Goal: Information Seeking & Learning: Learn about a topic

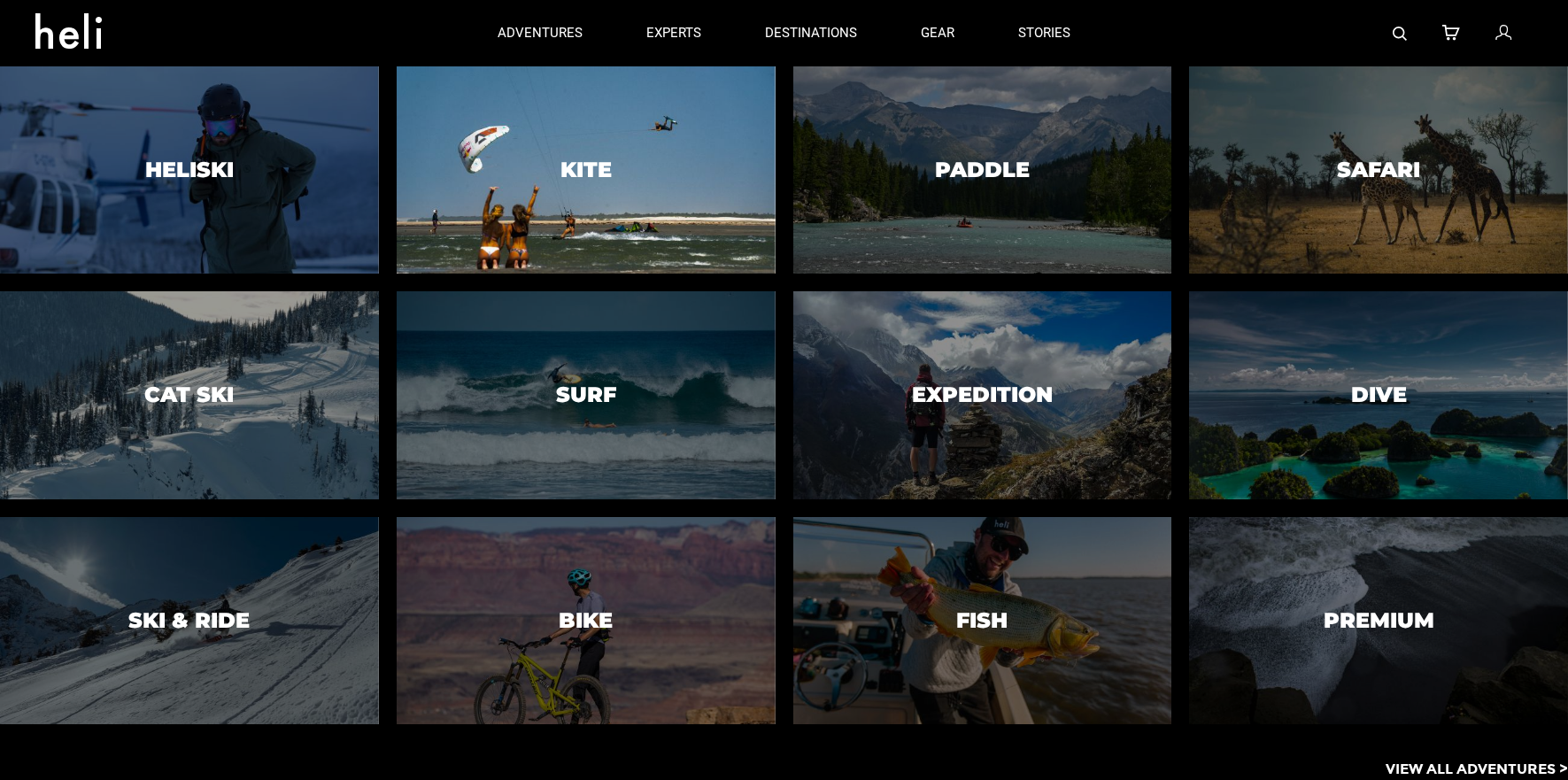
click at [645, 200] on div at bounding box center [586, 171] width 386 height 212
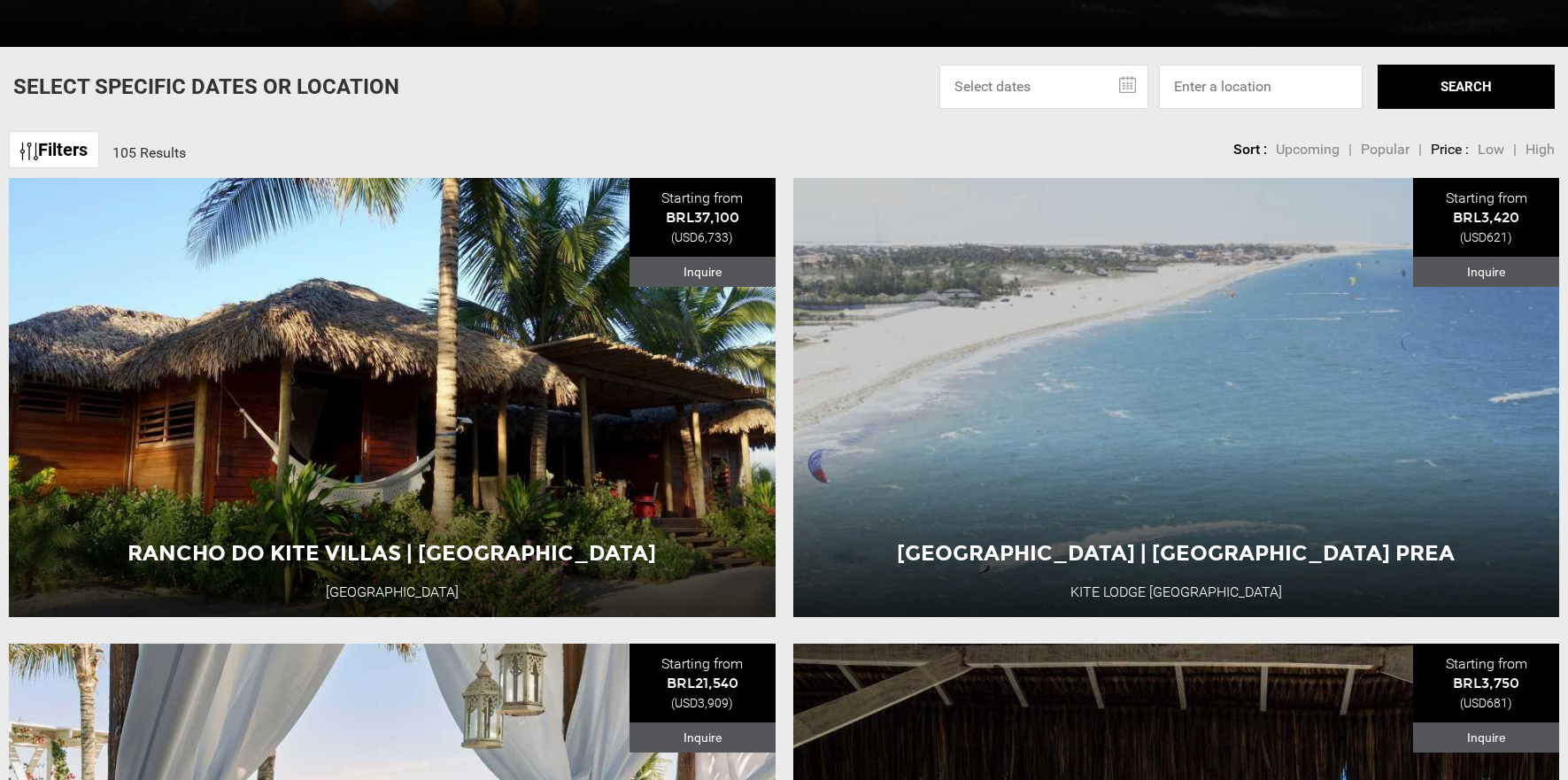
scroll to position [651, 0]
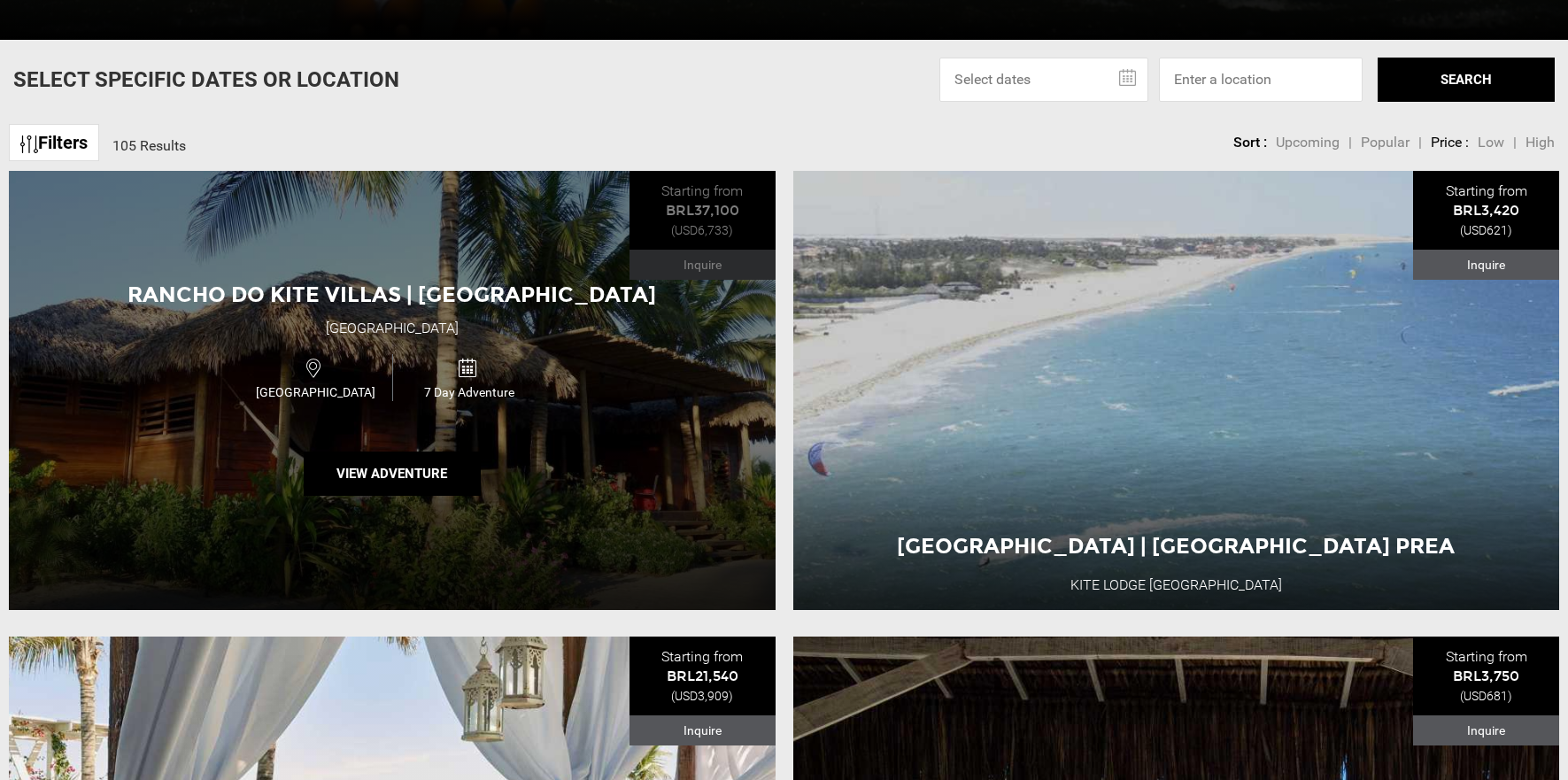
click at [669, 471] on div "Rancho Do Kite Villas | [GEOGRAPHIC_DATA] [GEOGRAPHIC_DATA] [GEOGRAPHIC_DATA] 7…" at bounding box center [393, 390] width 767 height 439
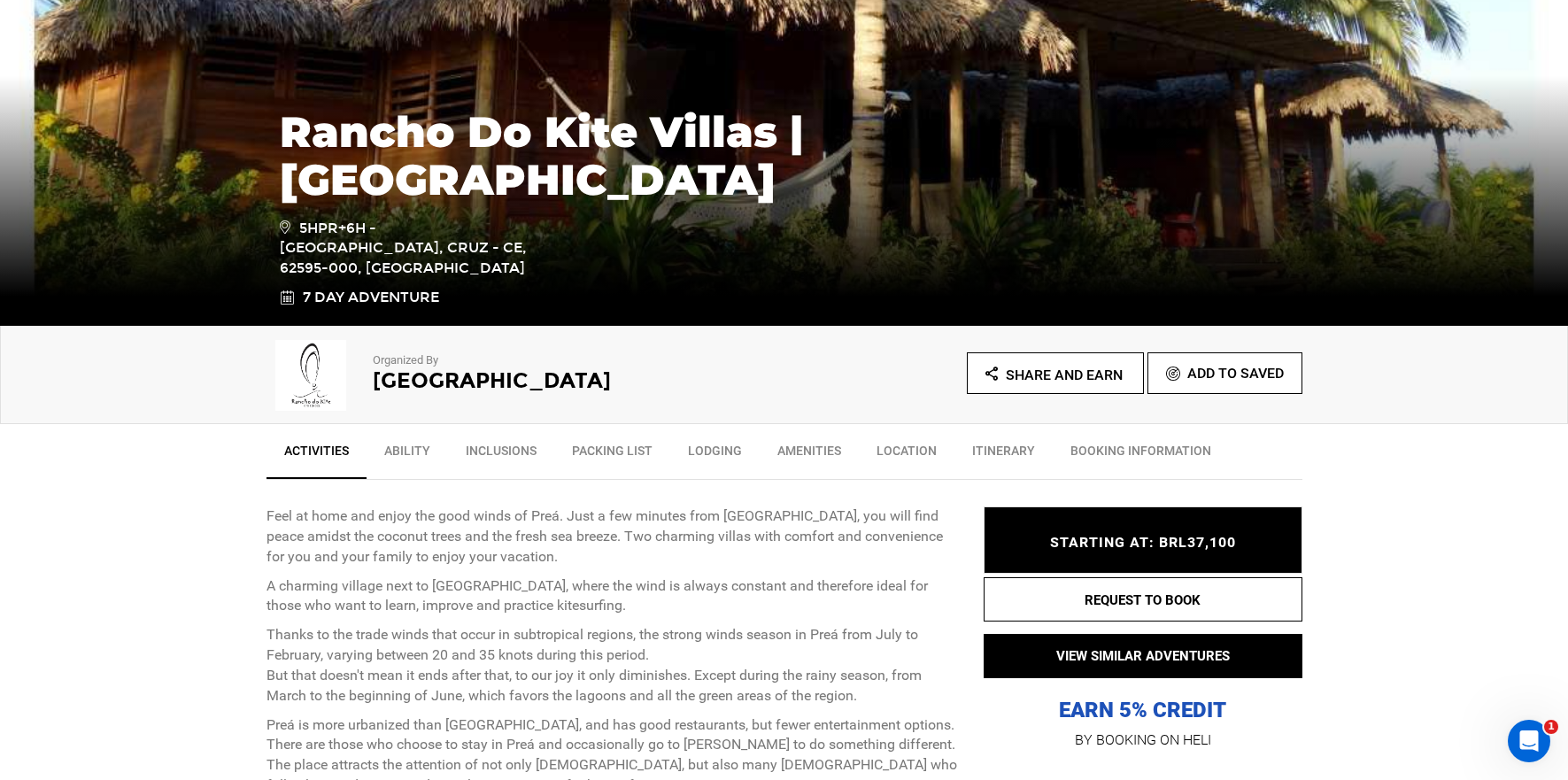
scroll to position [352, 0]
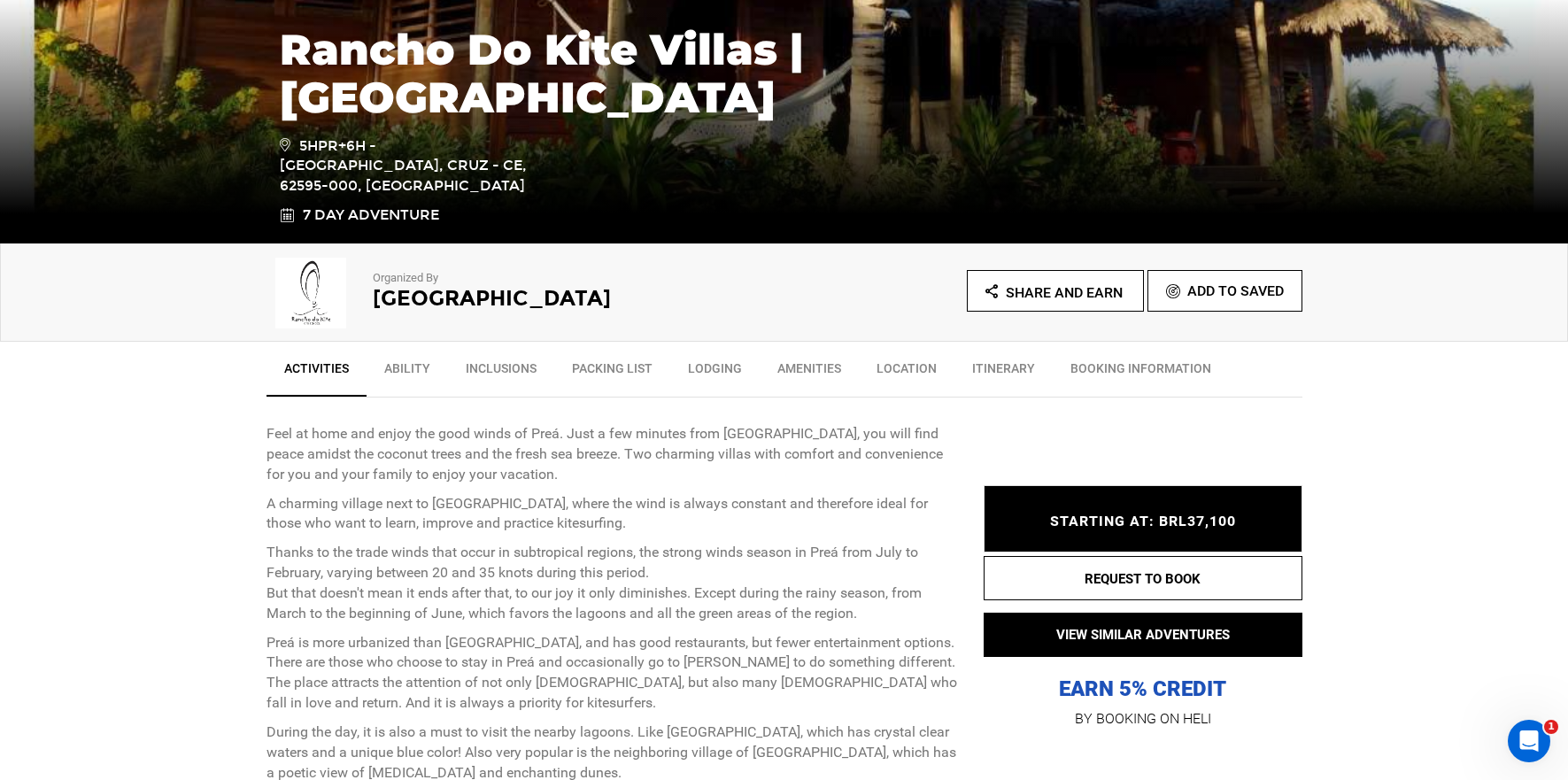
click at [417, 364] on link "Ability" at bounding box center [407, 372] width 82 height 44
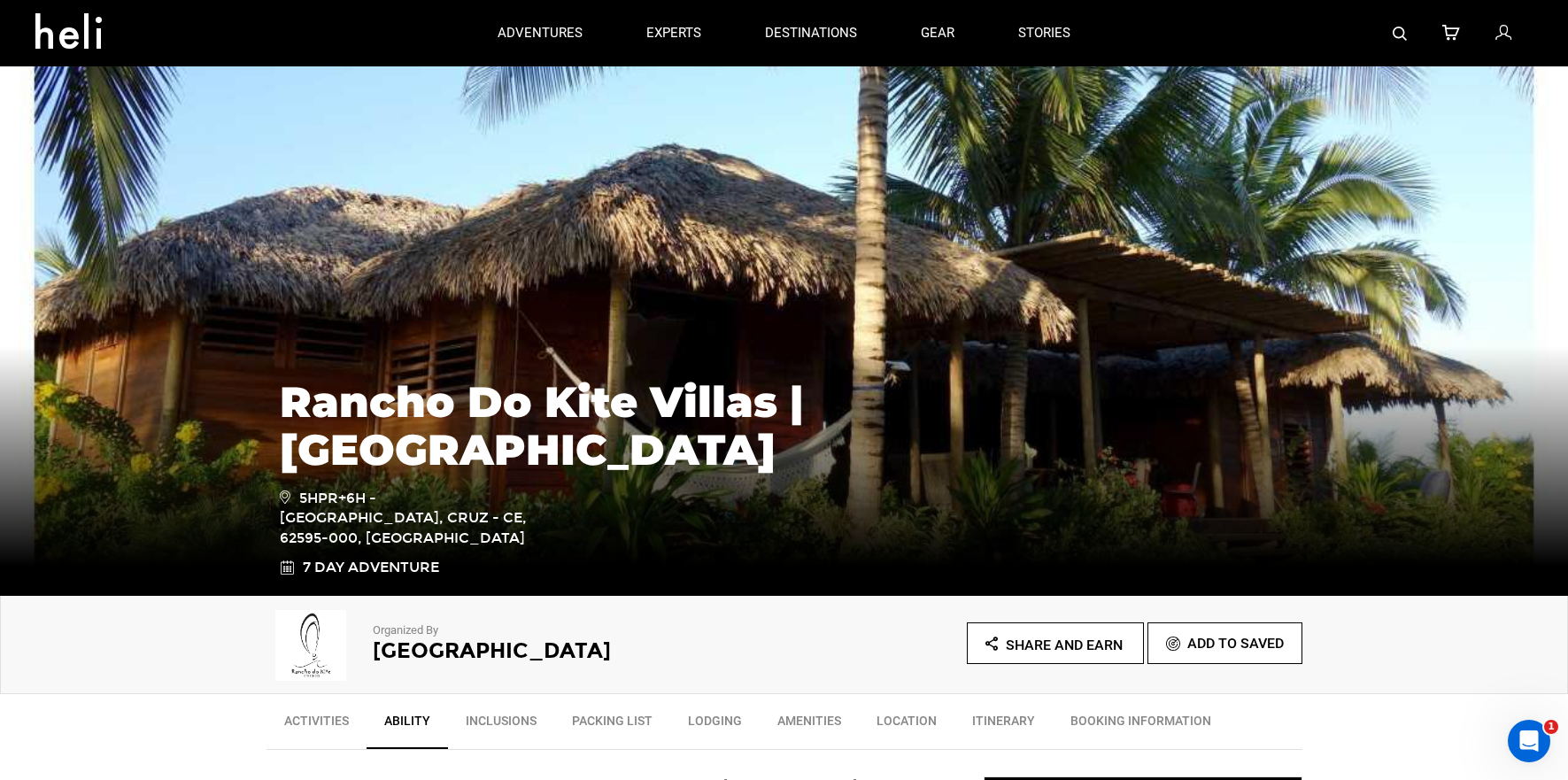
scroll to position [421, 0]
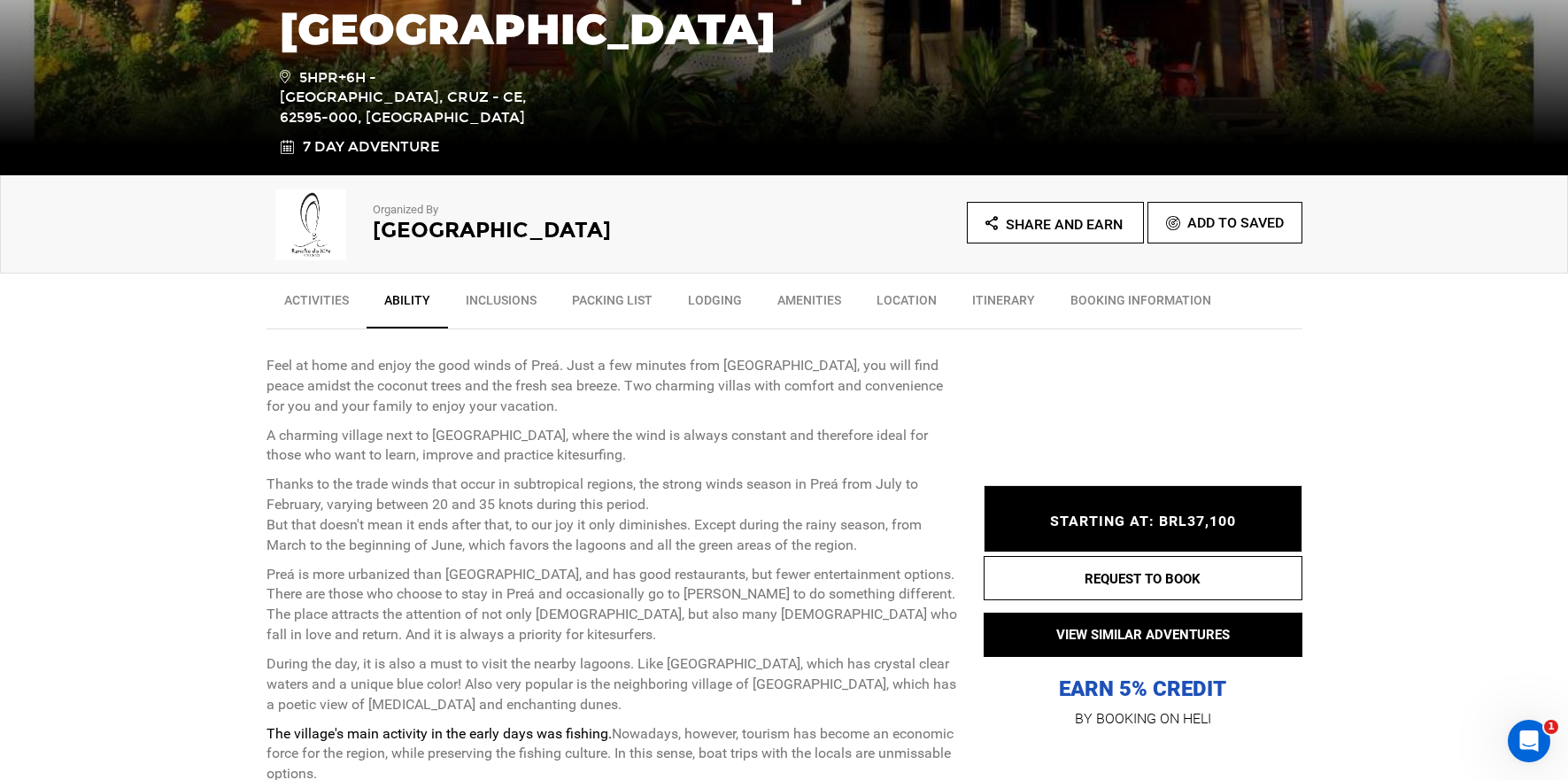
click at [522, 302] on link "Inclusions" at bounding box center [501, 304] width 106 height 44
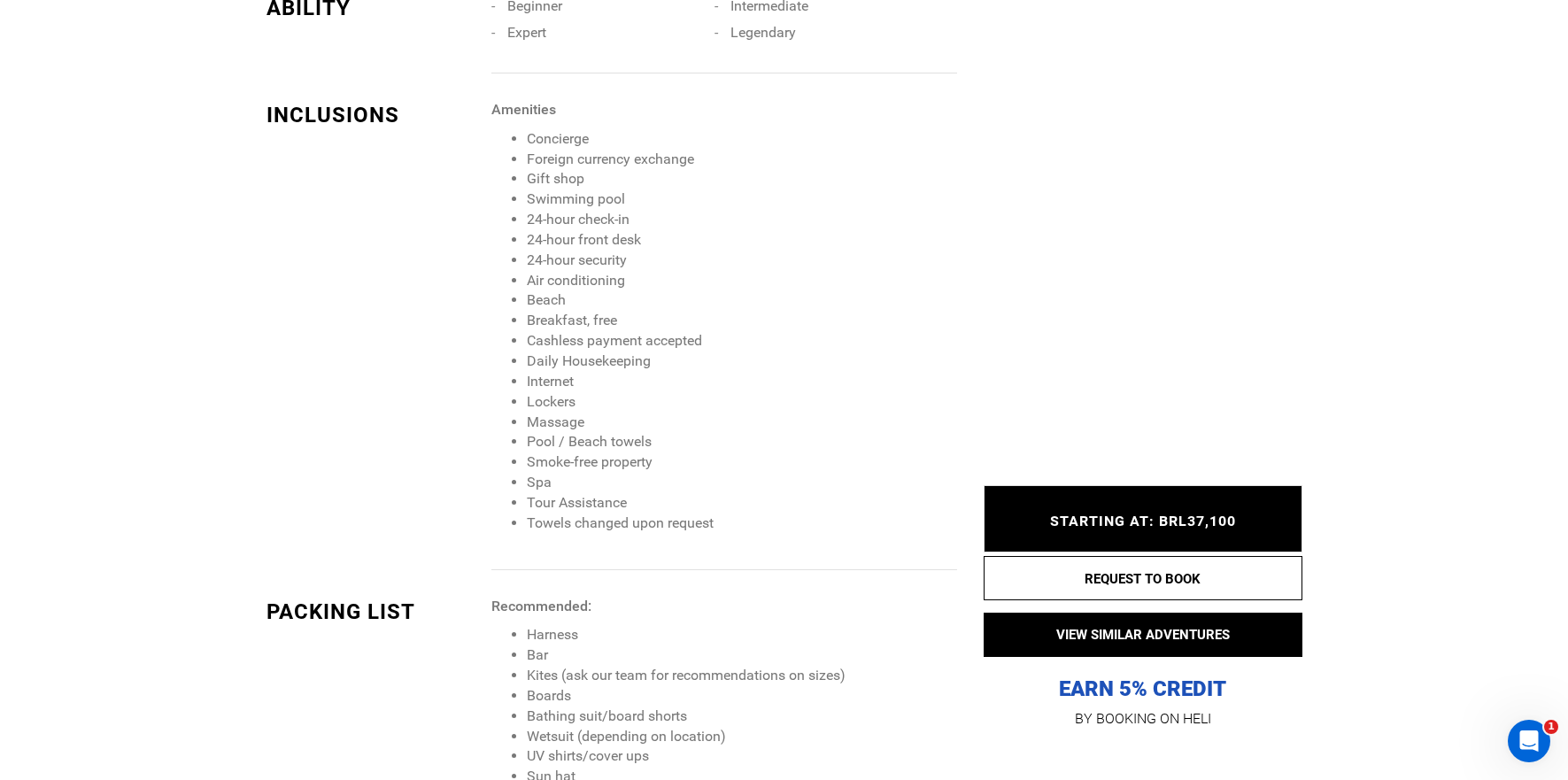
scroll to position [2012, 0]
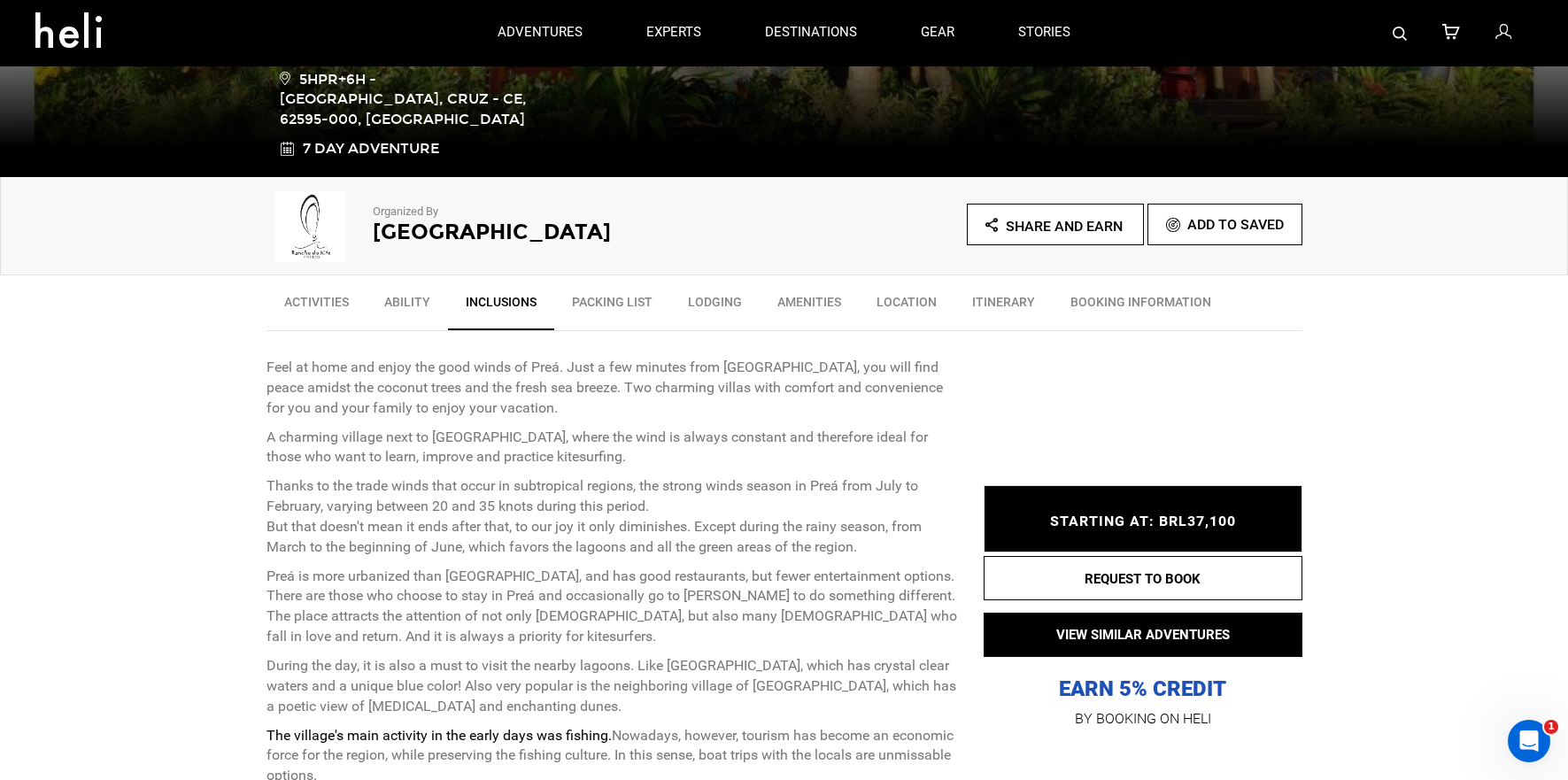
click at [614, 288] on link "Packing List" at bounding box center [612, 306] width 116 height 44
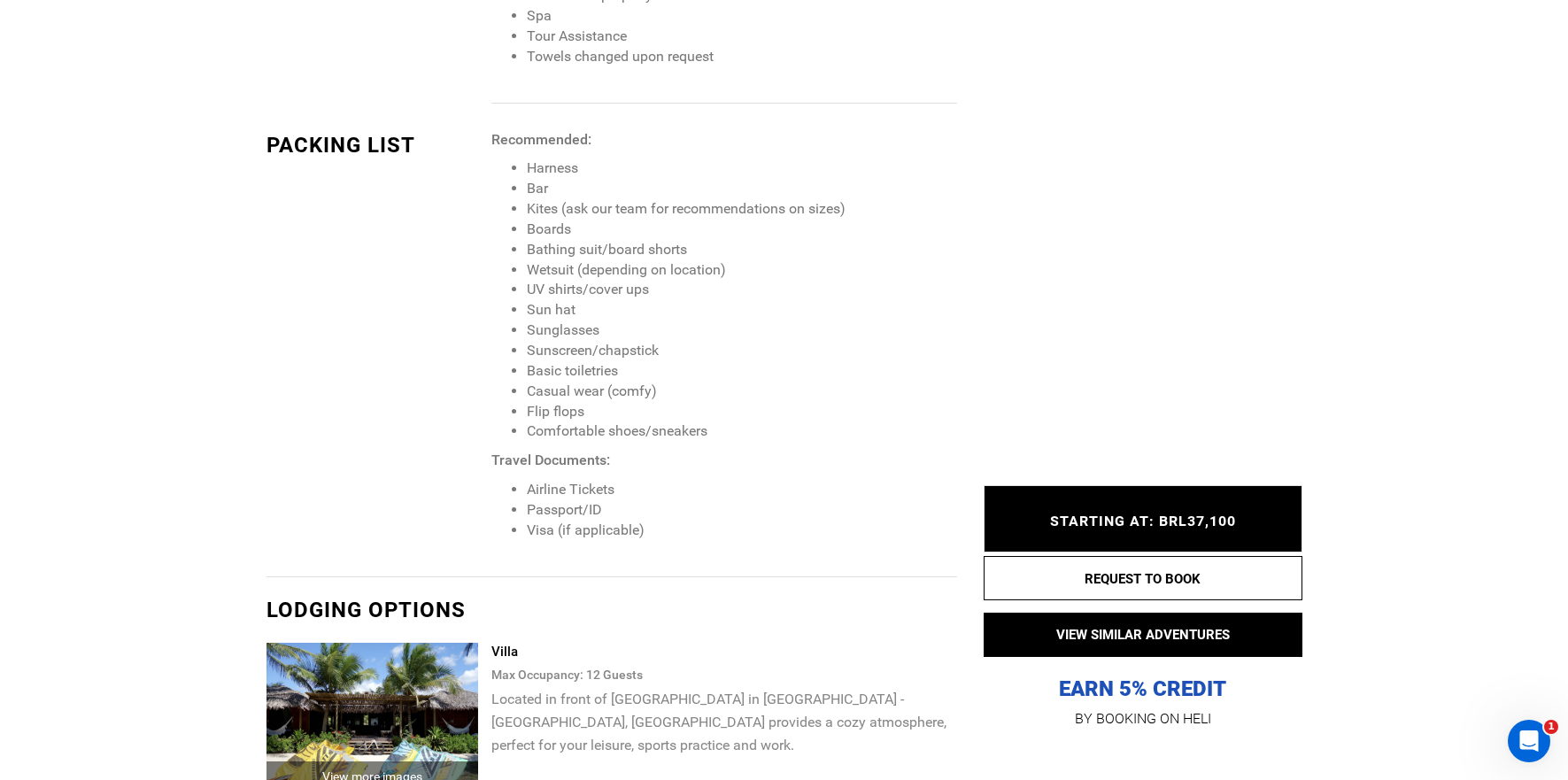
scroll to position [2509, 0]
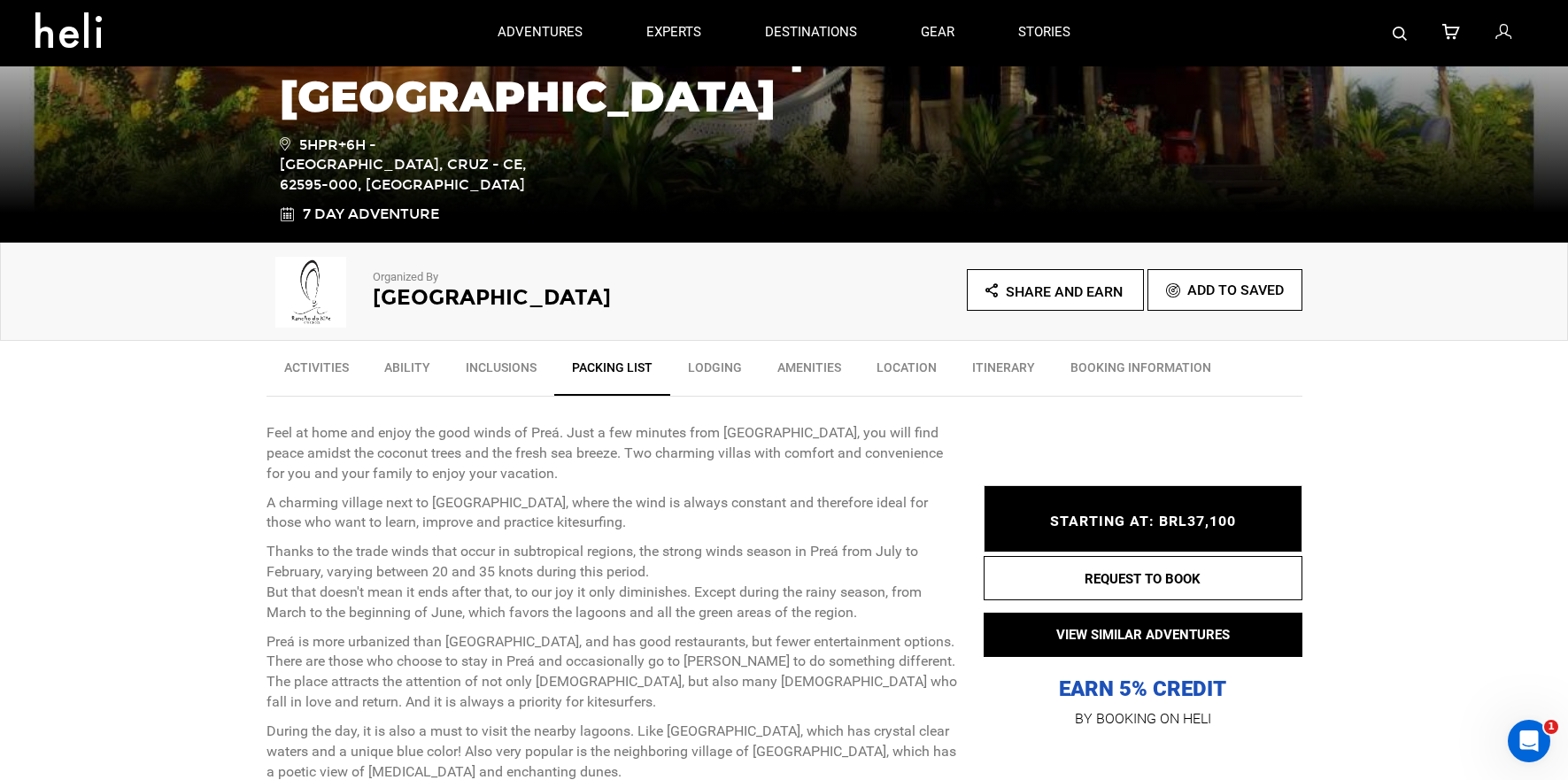
click at [697, 367] on link "Lodging" at bounding box center [715, 371] width 90 height 44
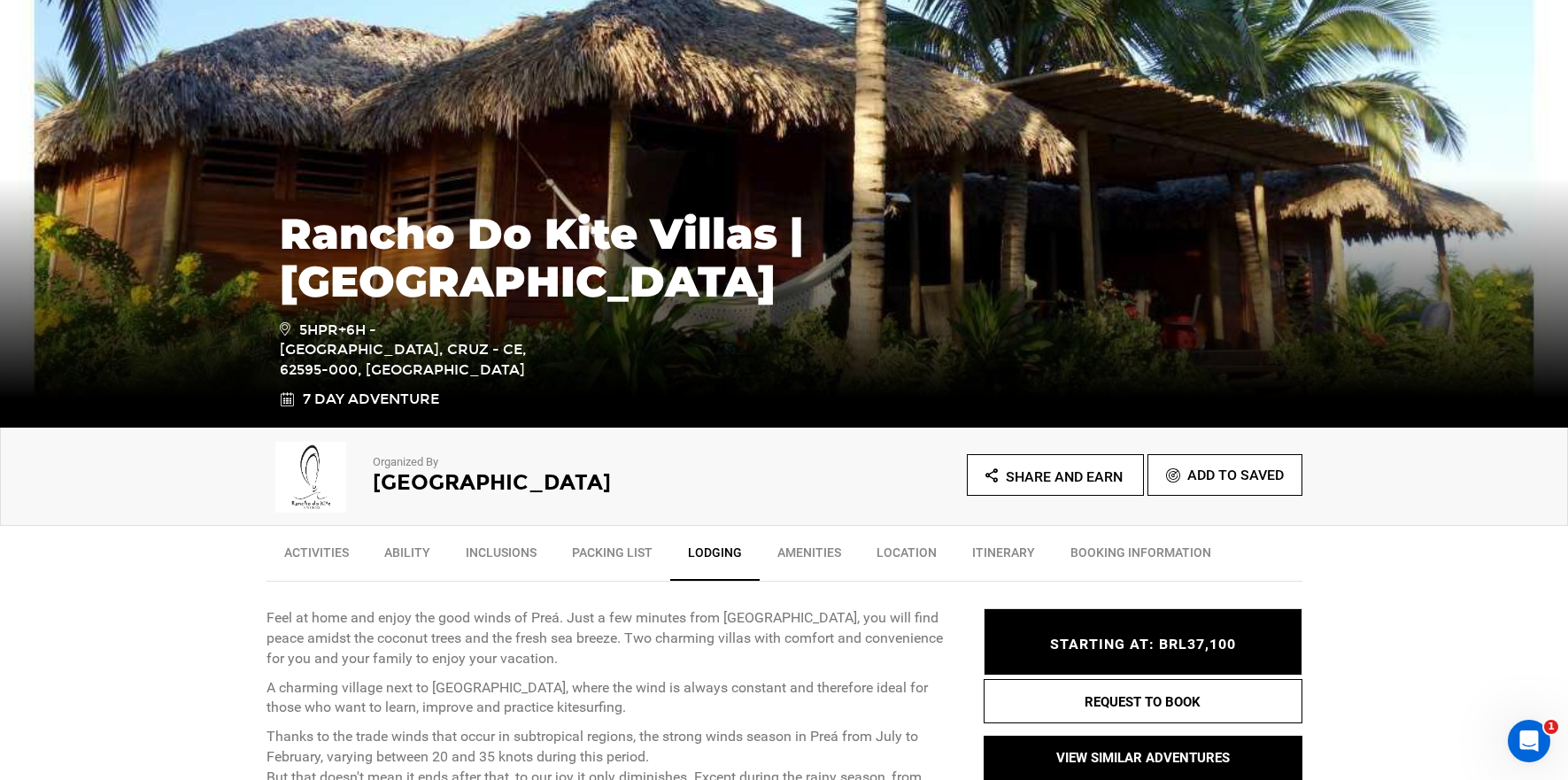
scroll to position [247, 0]
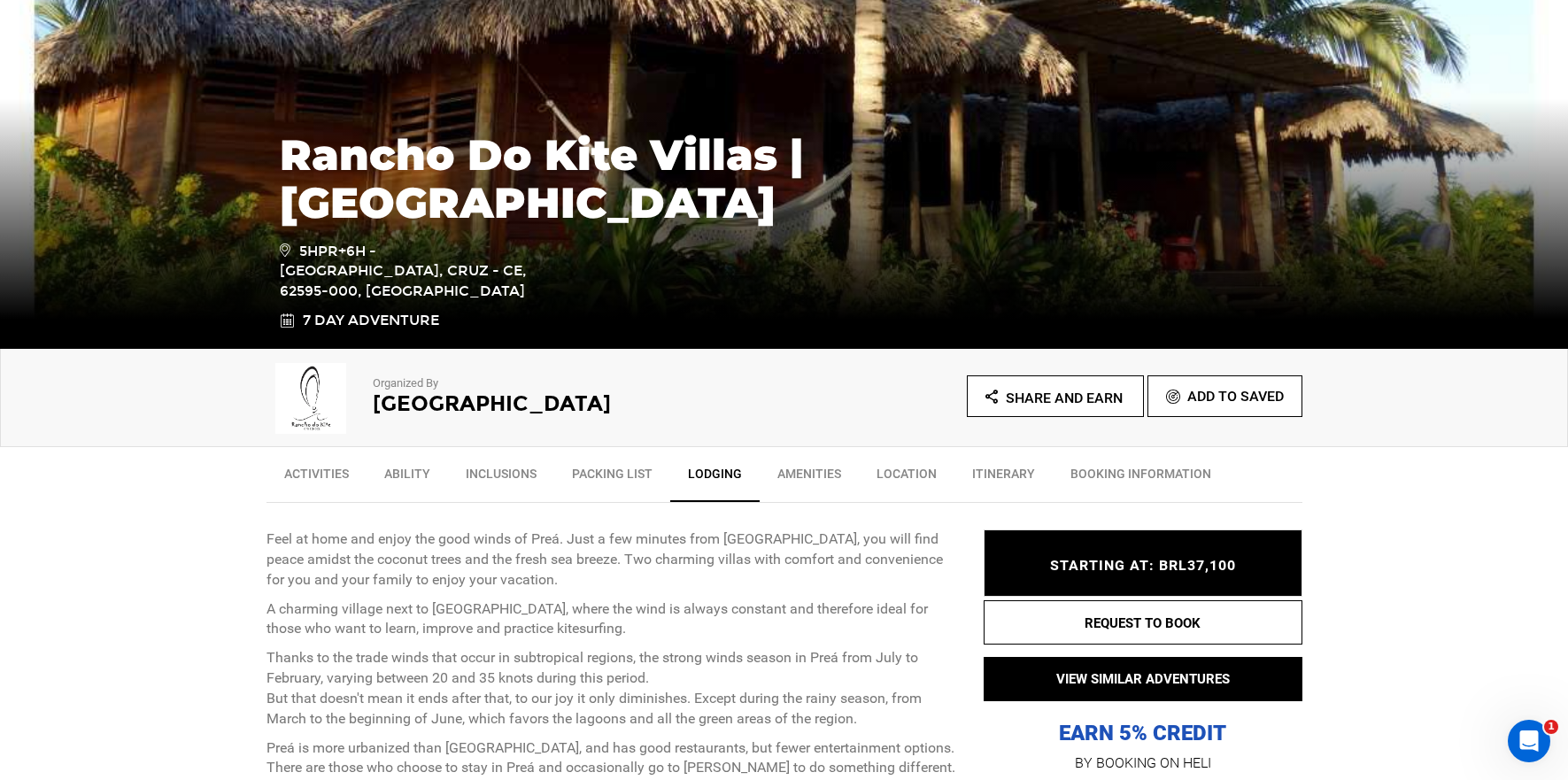
click at [425, 472] on link "Ability" at bounding box center [407, 478] width 82 height 44
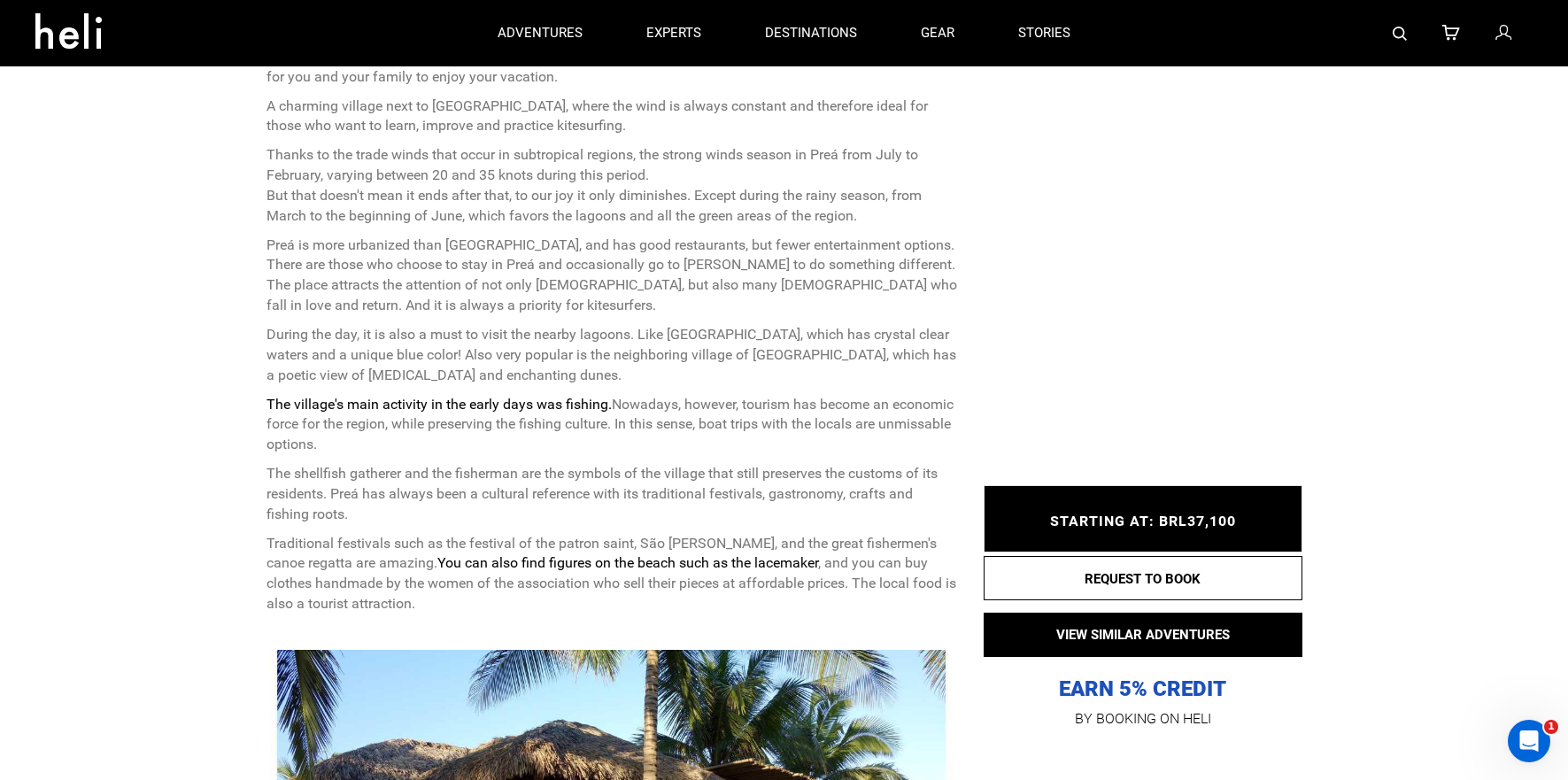
scroll to position [472, 0]
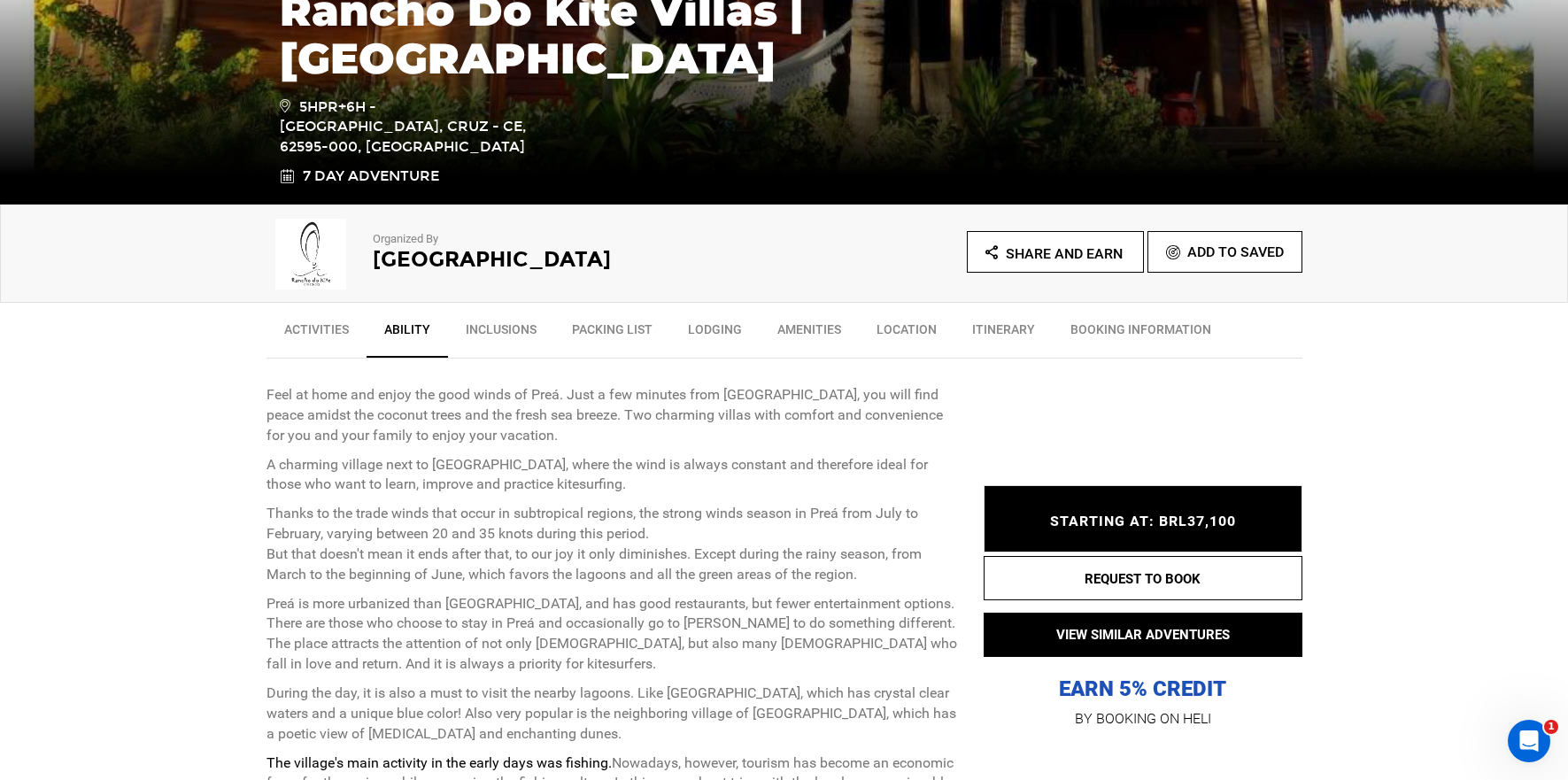
click at [332, 339] on link "Activities" at bounding box center [316, 333] width 100 height 44
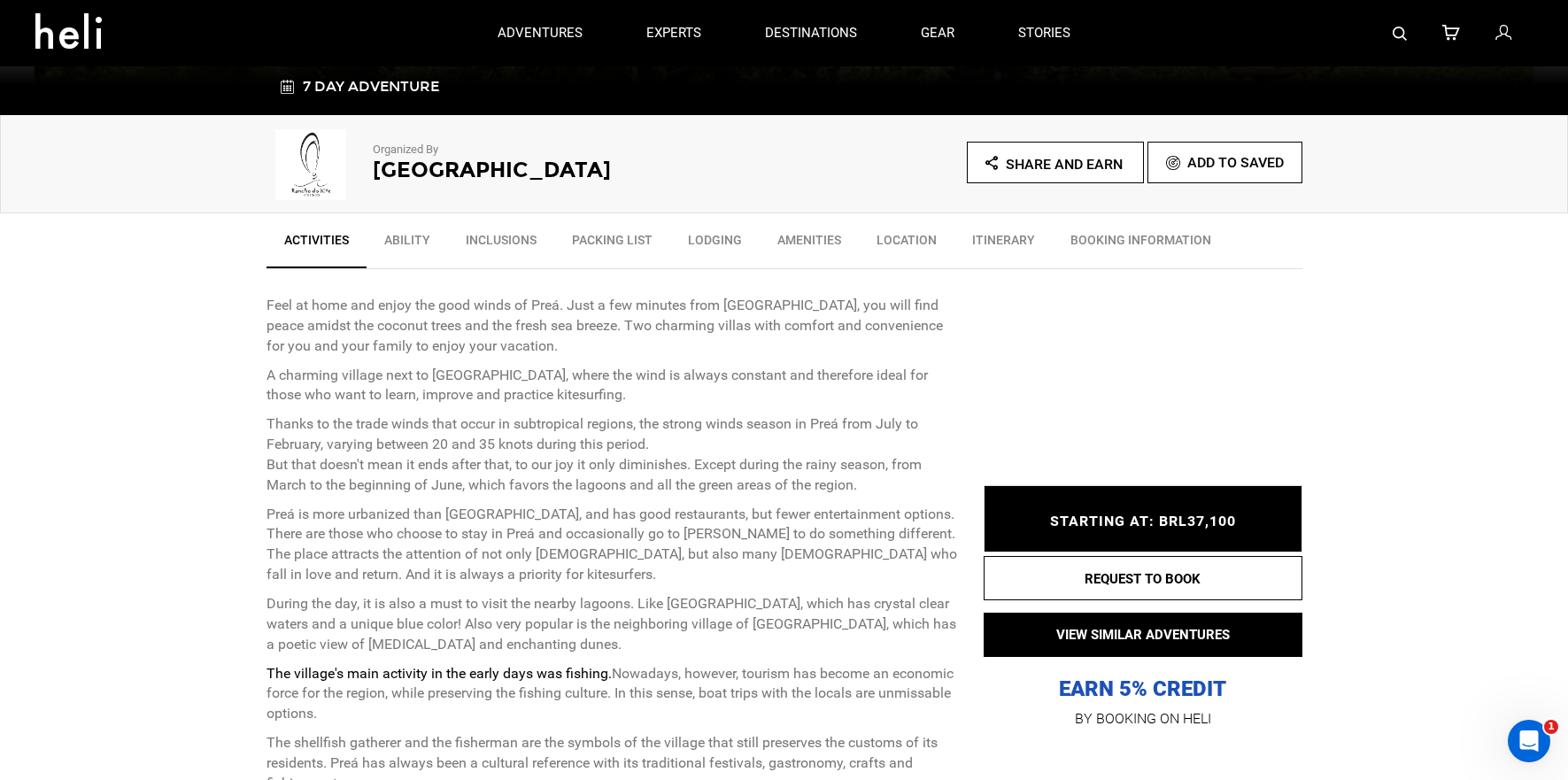
scroll to position [354, 0]
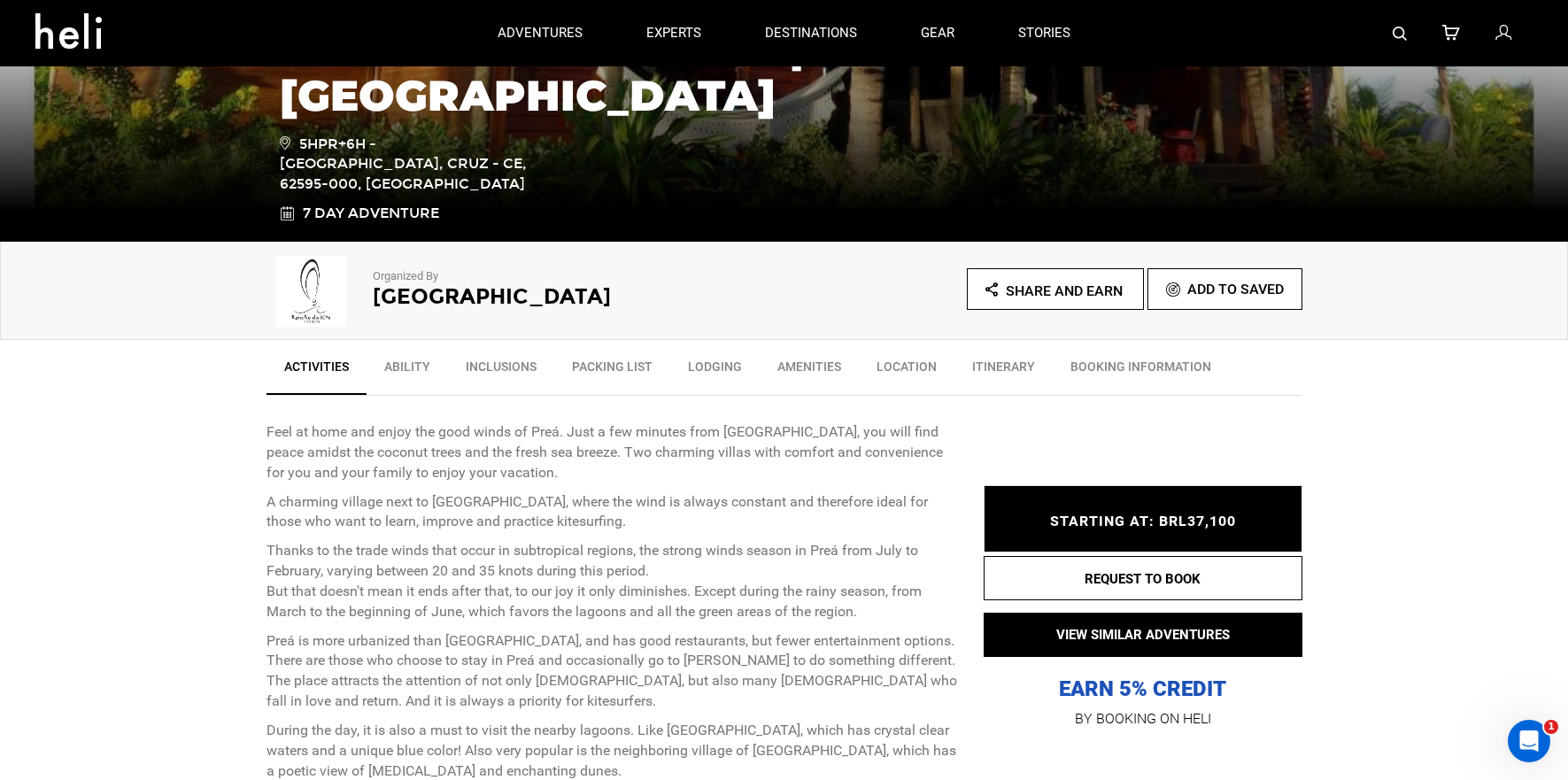
click at [502, 372] on link "Inclusions" at bounding box center [501, 370] width 106 height 44
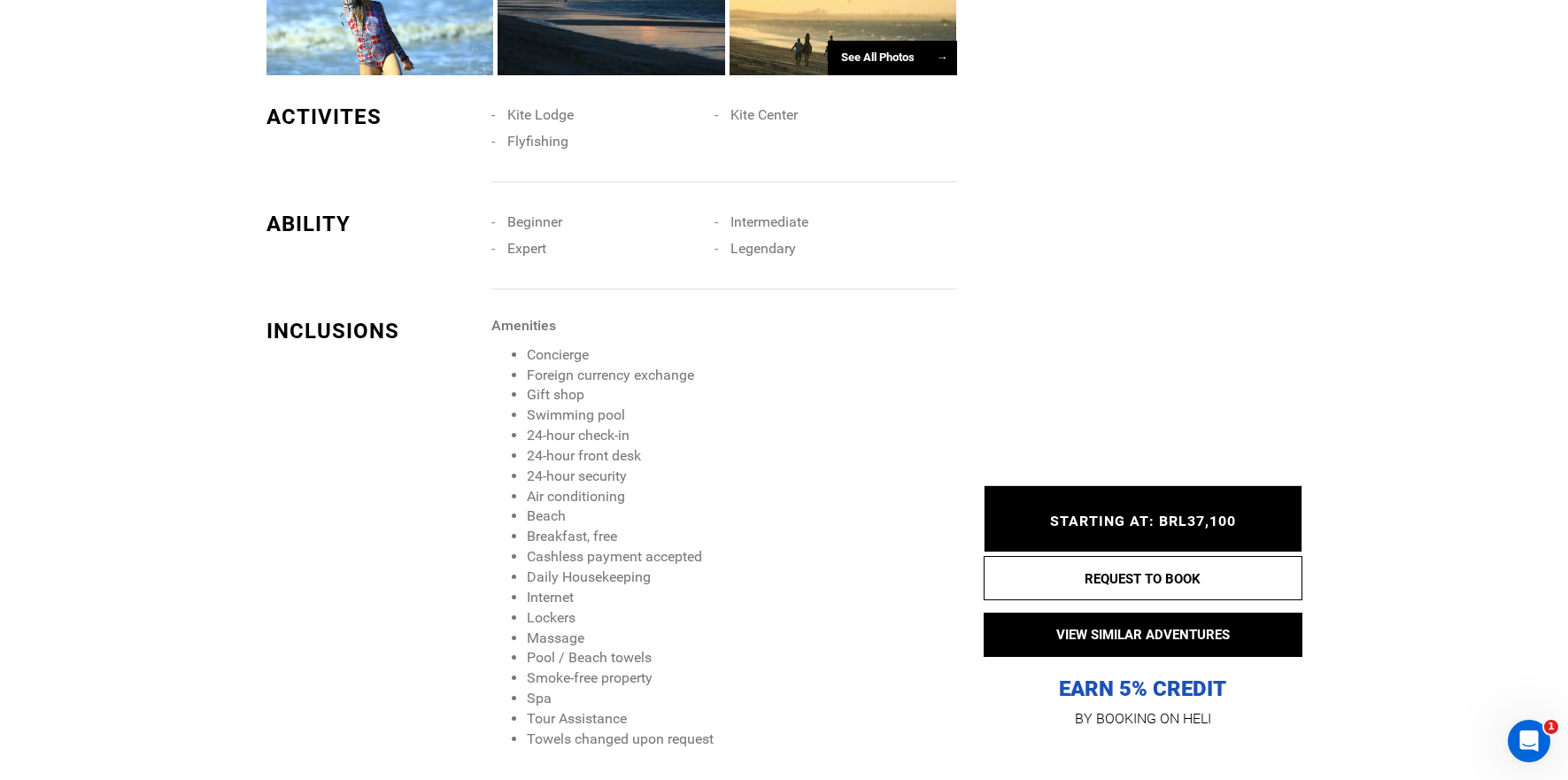
scroll to position [2012, 0]
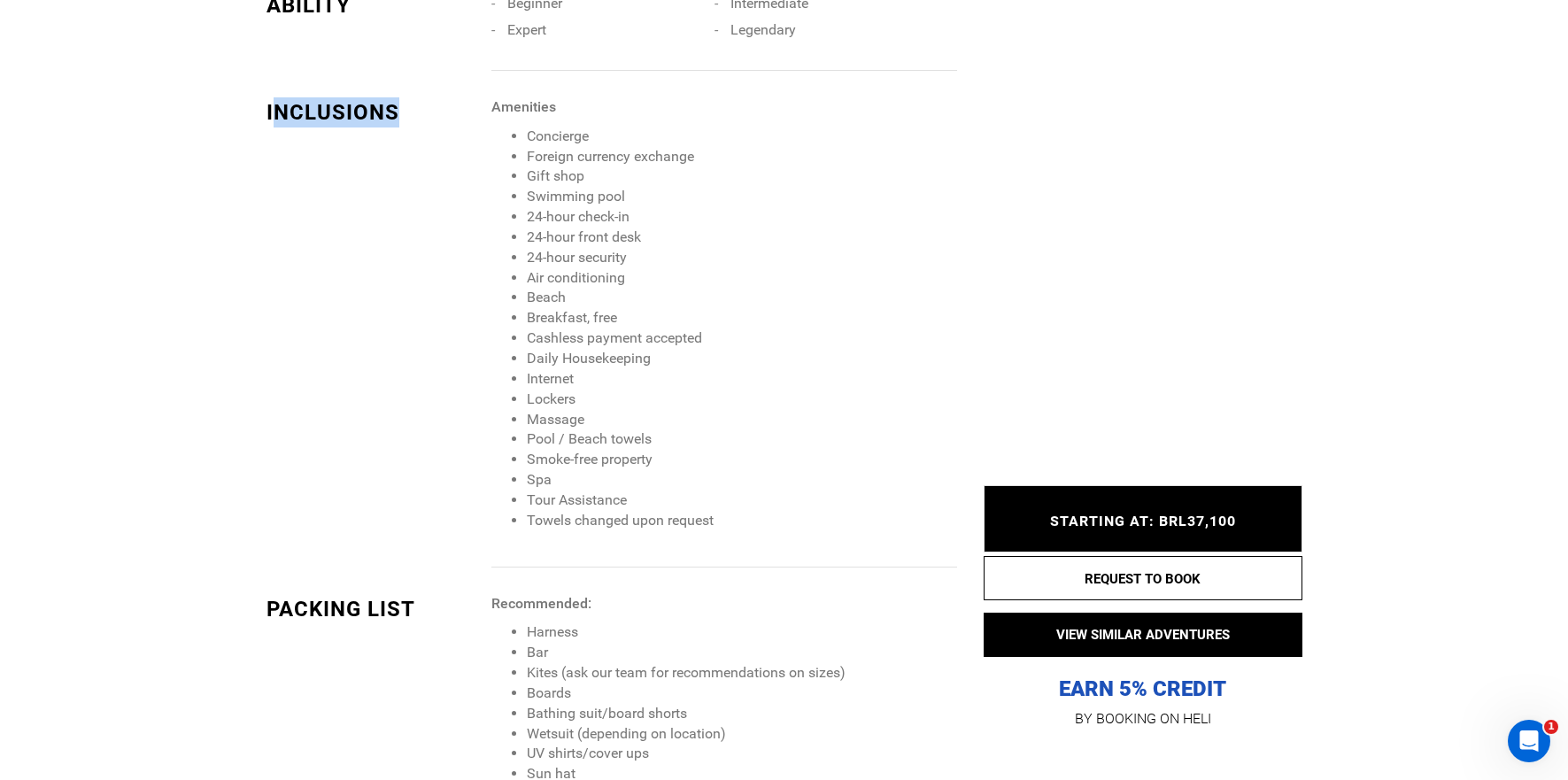
drag, startPoint x: 273, startPoint y: 108, endPoint x: 447, endPoint y: 114, distance: 174.1
click at [447, 114] on div "INCLUSIONS" at bounding box center [373, 112] width 213 height 31
click at [333, 129] on div "INCLUSIONS Amenities Concierge Foreign currency exchange Gift shop Swimming poo…" at bounding box center [612, 332] width 717 height 470
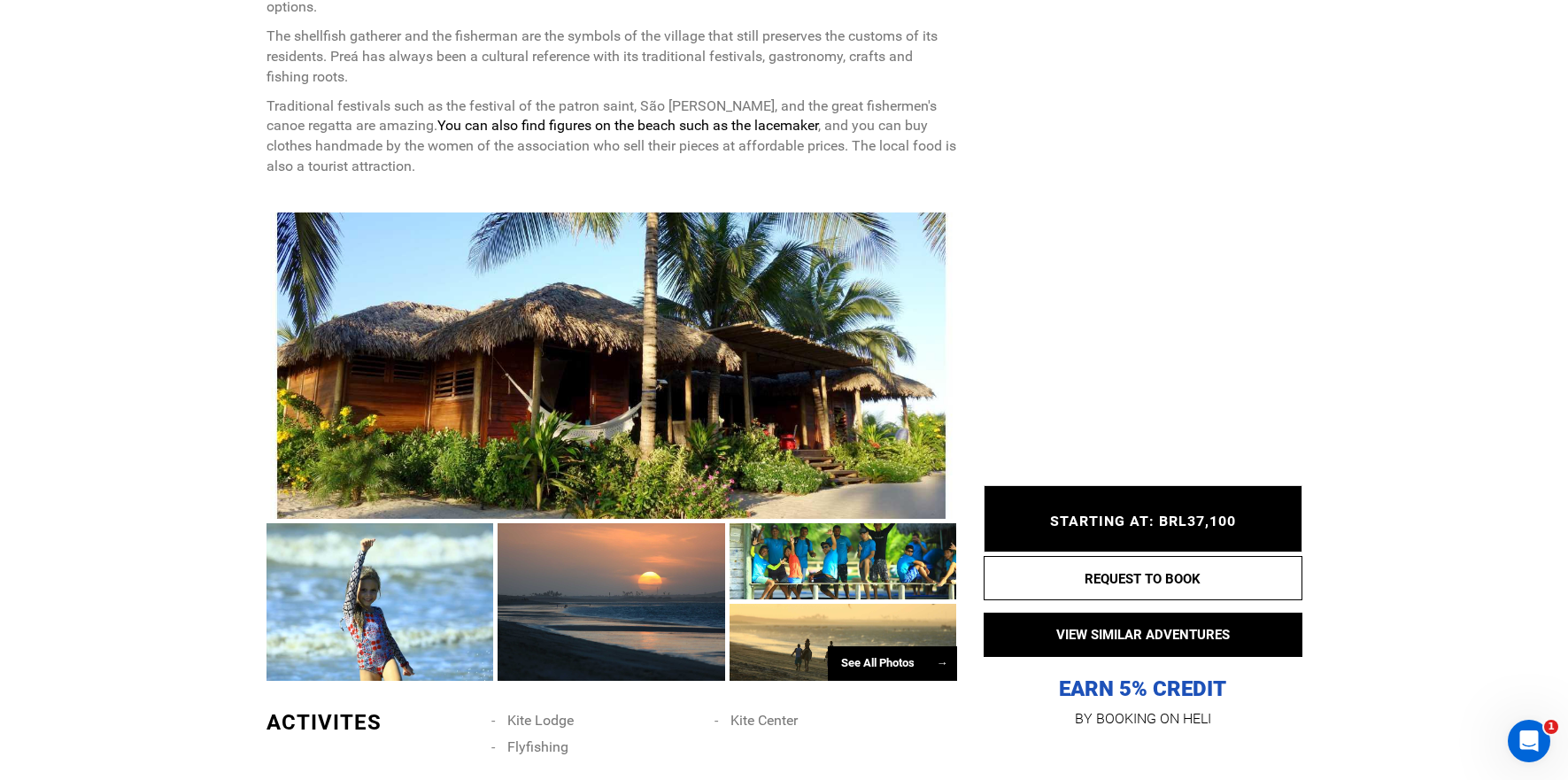
scroll to position [1611, 0]
